Goal: Check status: Check status

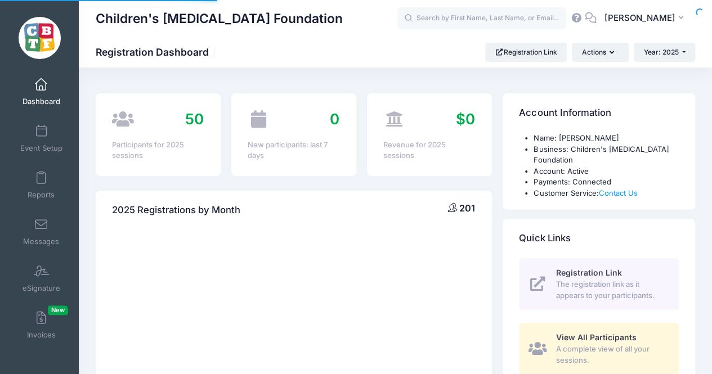
select select
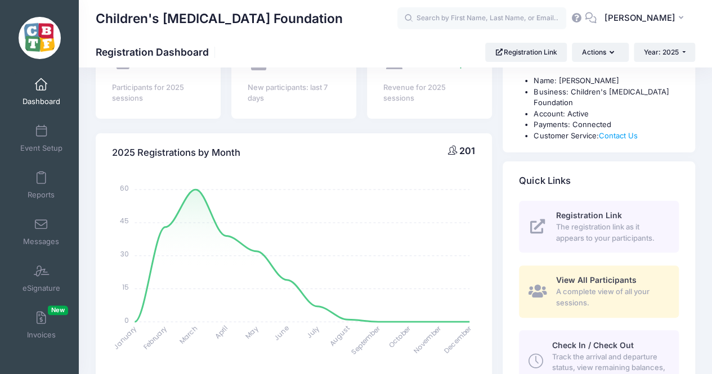
scroll to position [58, 0]
click at [576, 285] on div "View All Participants A complete view of all your sessions." at bounding box center [610, 291] width 110 height 34
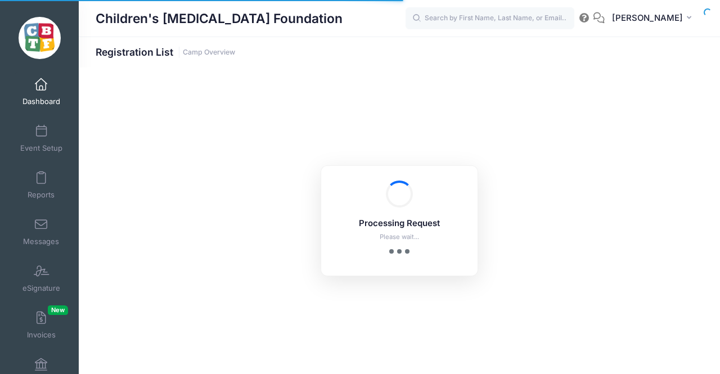
select select "10"
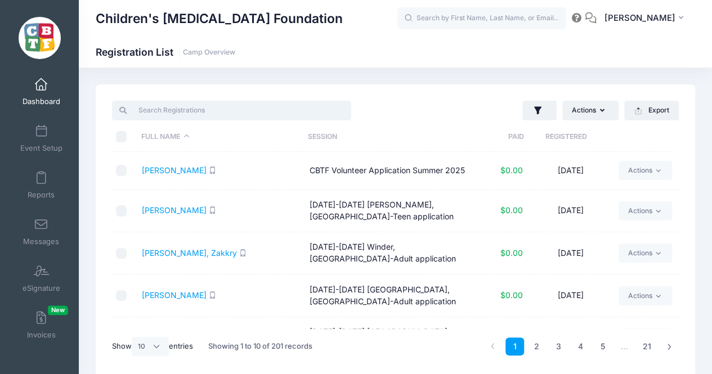
click at [229, 107] on input "search" at bounding box center [231, 110] width 239 height 19
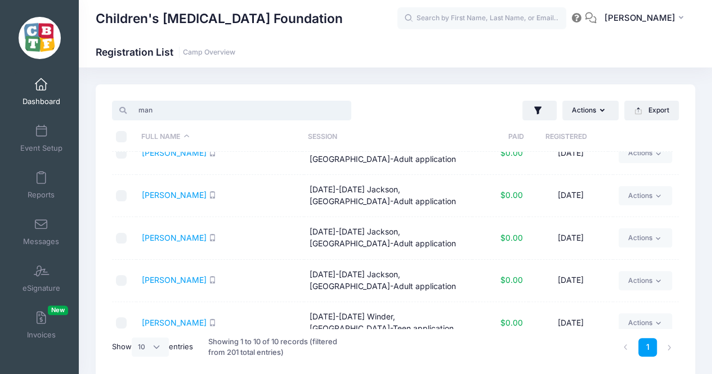
scroll to position [180, 0]
type input "man"
click at [172, 236] on link "[PERSON_NAME]" at bounding box center [174, 239] width 65 height 10
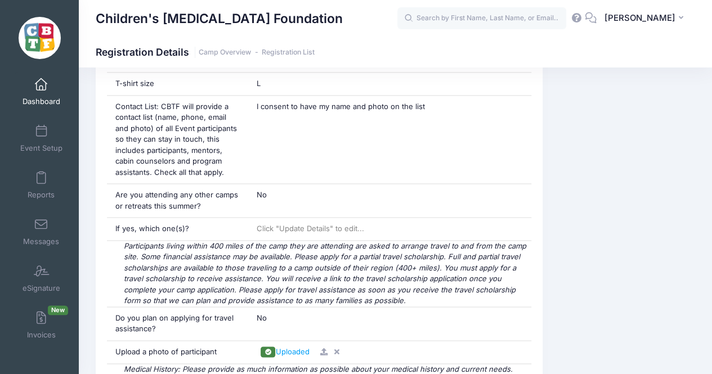
scroll to position [666, 0]
